Goal: Navigation & Orientation: Find specific page/section

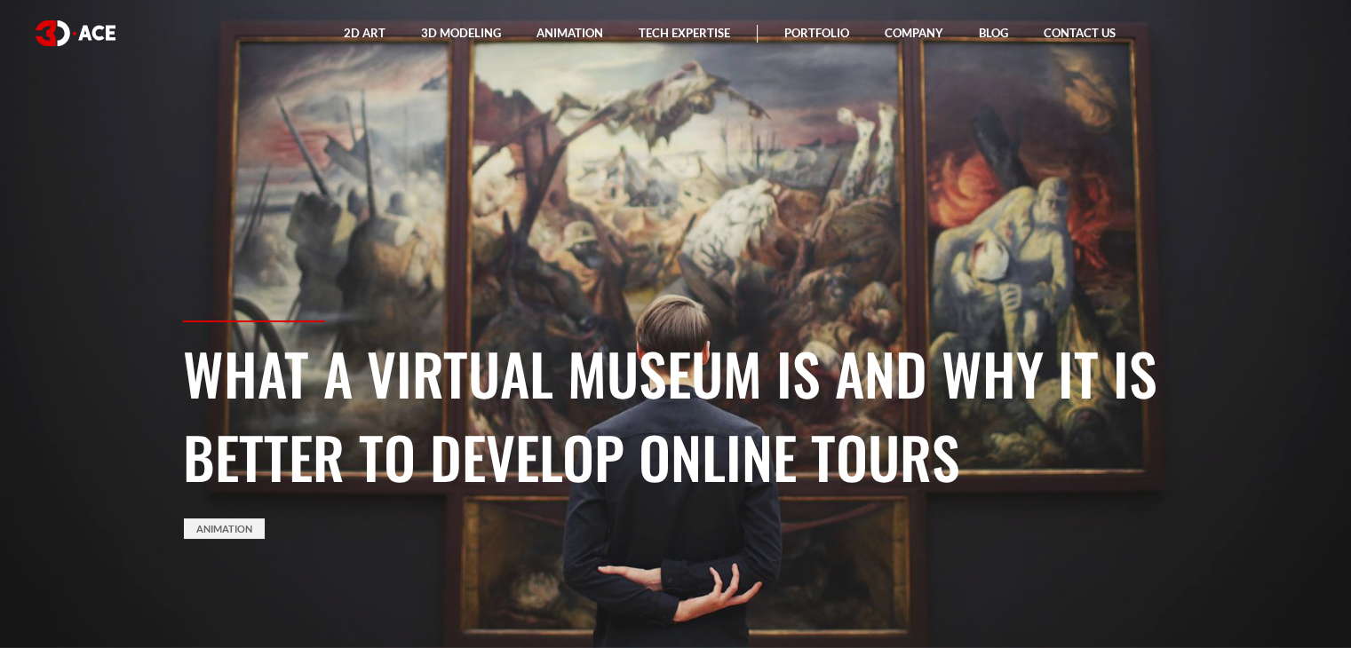
drag, startPoint x: 1265, startPoint y: 385, endPoint x: 1198, endPoint y: 469, distance: 106.8
click at [1198, 469] on section "What a Virtual Museum Is And Why It Is Better To Develop Online Tours Animation" at bounding box center [675, 324] width 1351 height 648
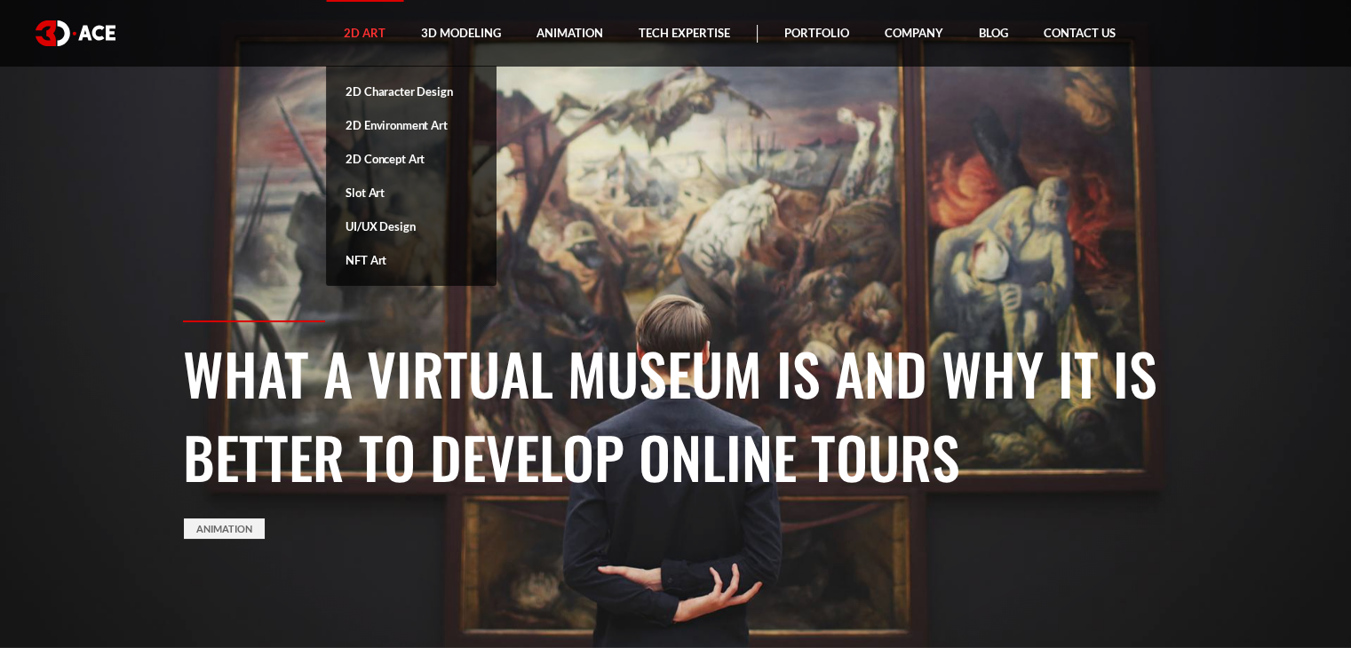
click at [383, 29] on link "2D Art" at bounding box center [364, 33] width 77 height 67
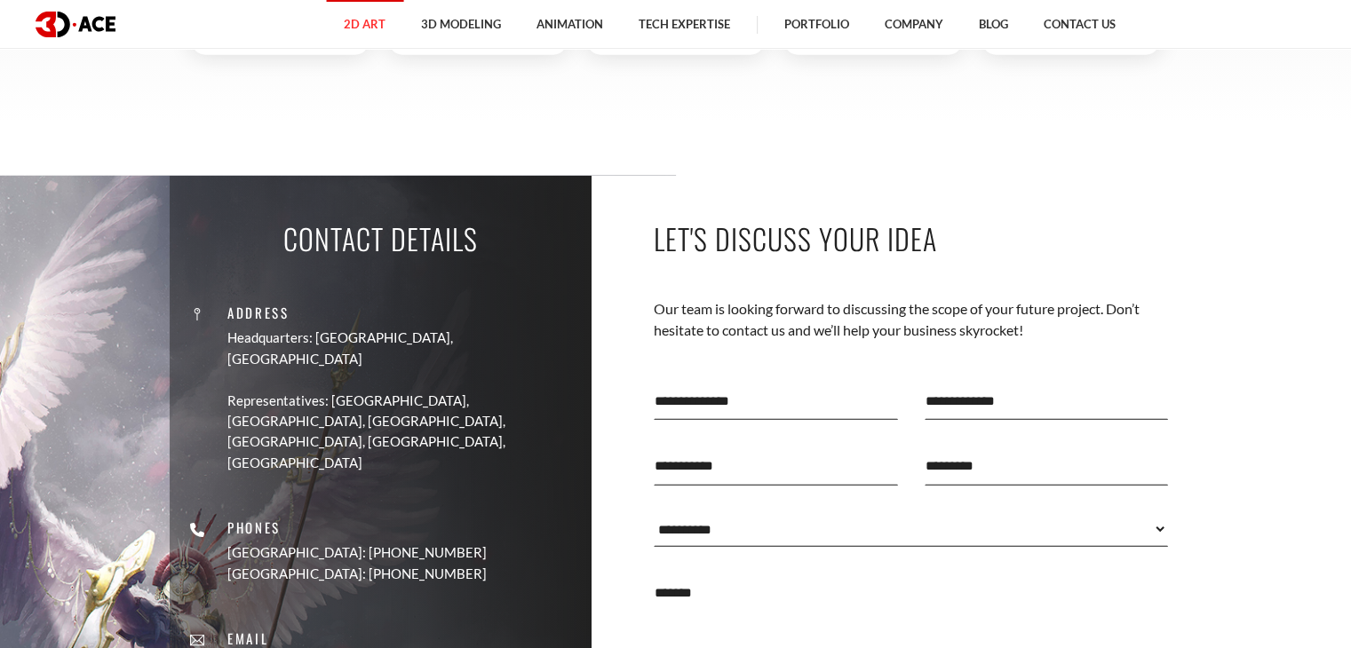
scroll to position [5110, 0]
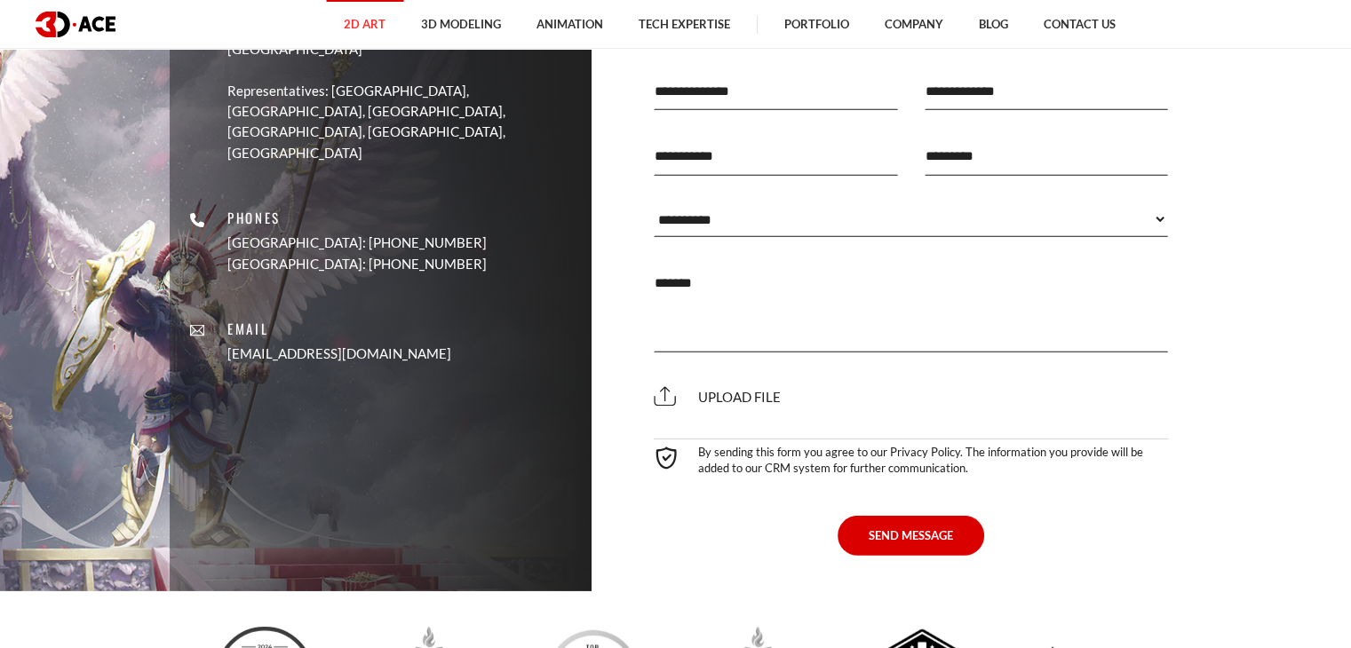
click at [717, 110] on input "text" at bounding box center [776, 91] width 244 height 38
click at [1297, 321] on section "Contact Details Address Headquarters: [GEOGRAPHIC_DATA], Cyprus Representatives…" at bounding box center [675, 228] width 1351 height 725
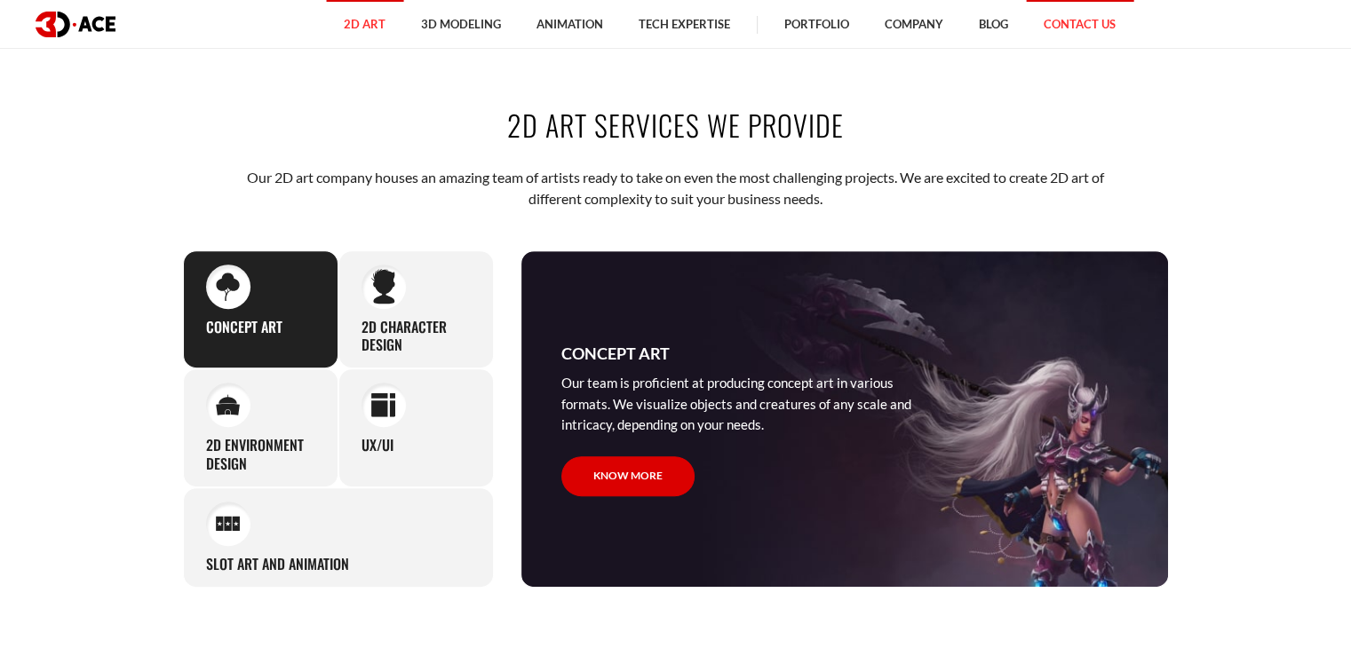
scroll to position [583, 0]
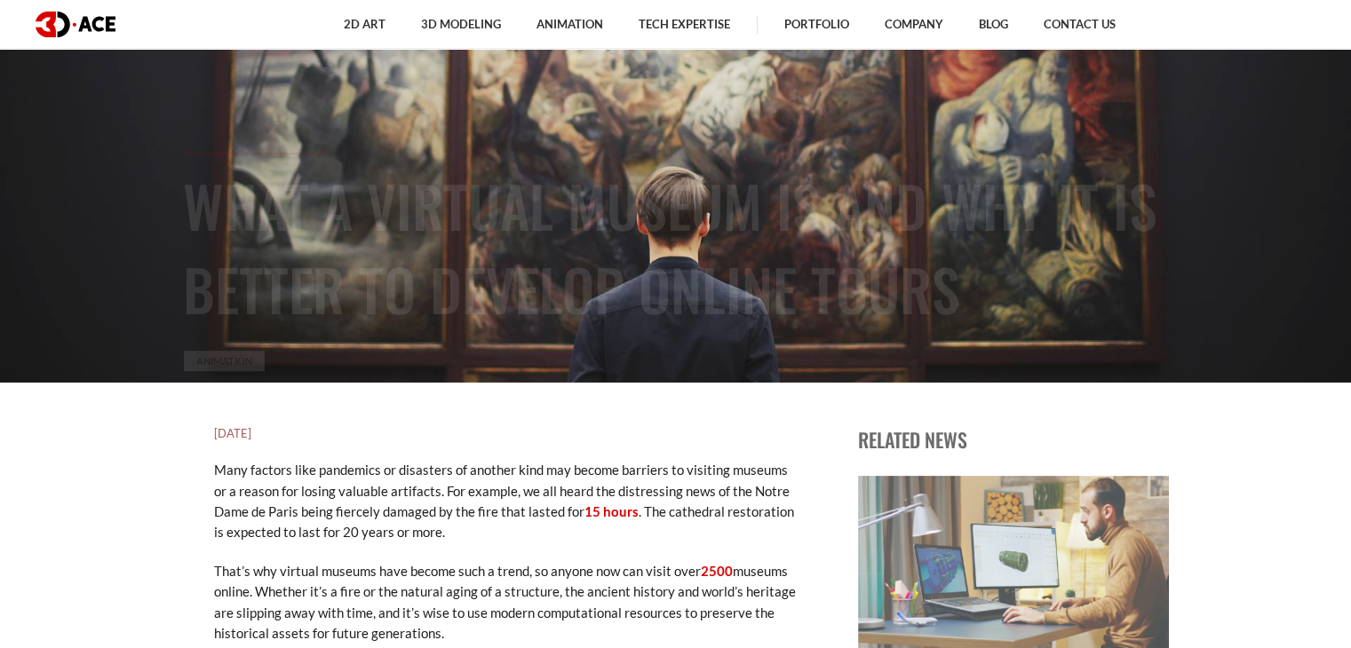
scroll to position [355, 0]
